Goal: Information Seeking & Learning: Learn about a topic

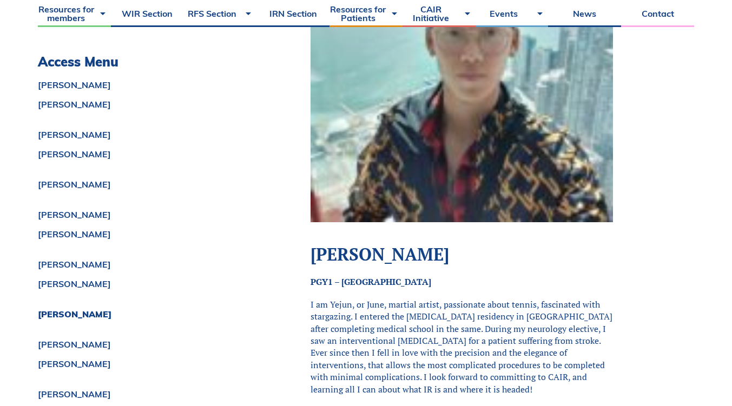
scroll to position [4559, 0]
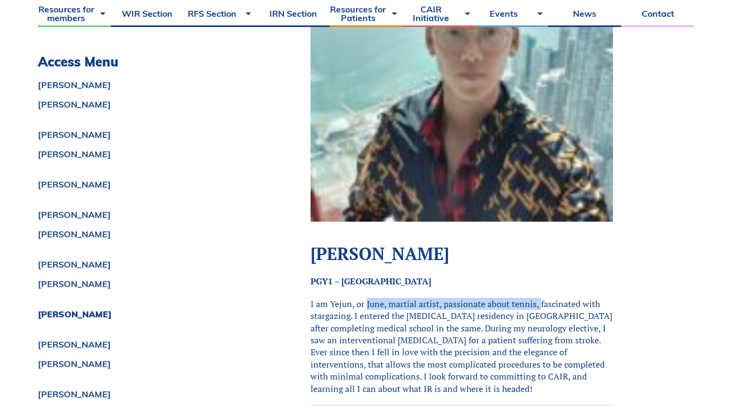
drag, startPoint x: 366, startPoint y: 243, endPoint x: 546, endPoint y: 253, distance: 180.3
click at [546, 298] on p "I am Yejun, or June, martial artist, passionate about tennis, fascinated with s…" at bounding box center [461, 346] width 302 height 97
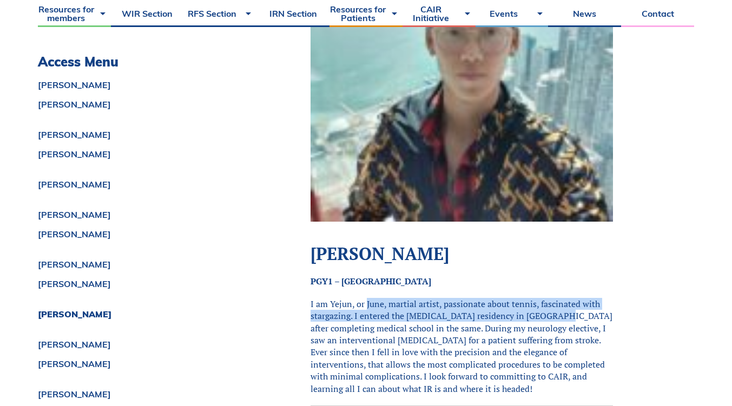
click at [342, 298] on p "I am Yejun, or June, martial artist, passionate about tennis, fascinated with s…" at bounding box center [461, 346] width 302 height 97
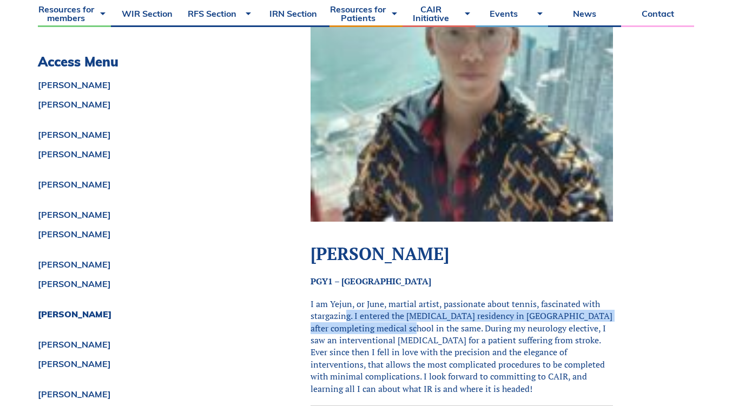
drag, startPoint x: 348, startPoint y: 261, endPoint x: 406, endPoint y: 271, distance: 59.3
click at [406, 298] on p "I am Yejun, or June, martial artist, passionate about tennis, fascinated with s…" at bounding box center [461, 346] width 302 height 97
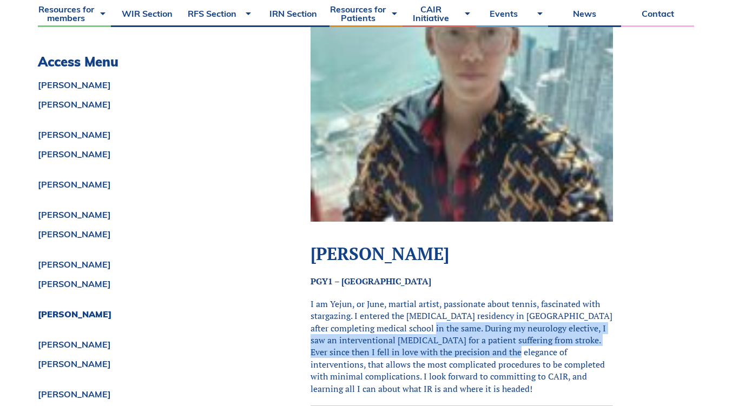
drag, startPoint x: 429, startPoint y: 270, endPoint x: 542, endPoint y: 288, distance: 115.0
click at [542, 298] on p "I am Yejun, or June, martial artist, passionate about tennis, fascinated with s…" at bounding box center [461, 346] width 302 height 97
click at [394, 298] on p "I am Yejun, or June, martial artist, passionate about tennis, fascinated with s…" at bounding box center [461, 346] width 302 height 97
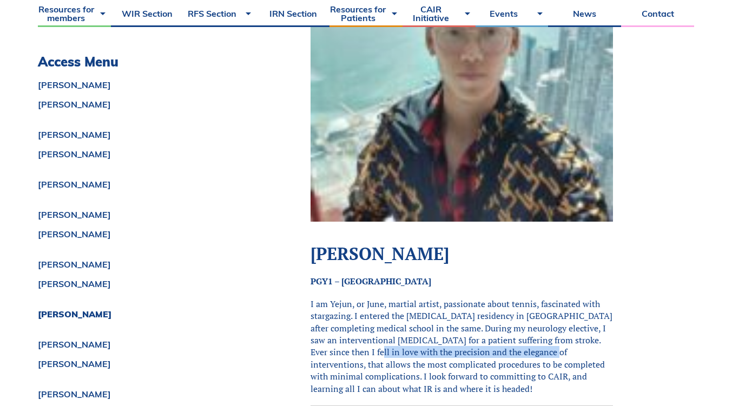
drag, startPoint x: 402, startPoint y: 296, endPoint x: 580, endPoint y: 295, distance: 178.5
click at [580, 298] on p "I am Yejun, or June, martial artist, passionate about tennis, fascinated with s…" at bounding box center [461, 346] width 302 height 97
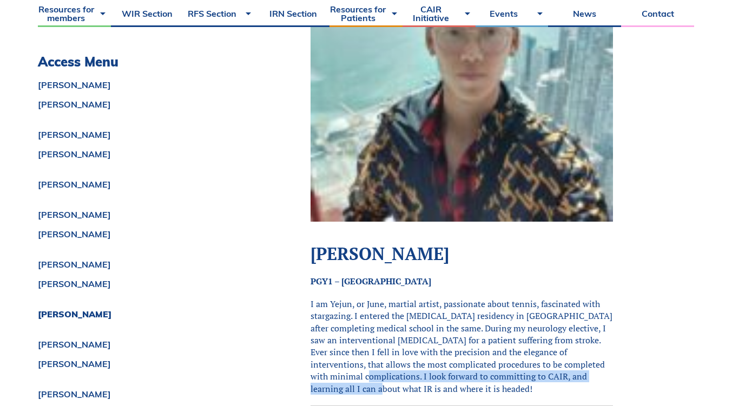
drag, startPoint x: 375, startPoint y: 316, endPoint x: 379, endPoint y: 326, distance: 10.7
click at [379, 326] on p "I am Yejun, or June, martial artist, passionate about tennis, fascinated with s…" at bounding box center [461, 346] width 302 height 97
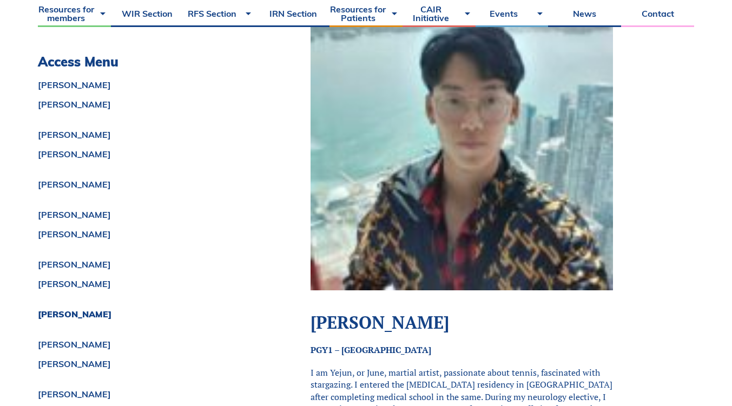
scroll to position [4376, 0]
